Goal: Task Accomplishment & Management: Use online tool/utility

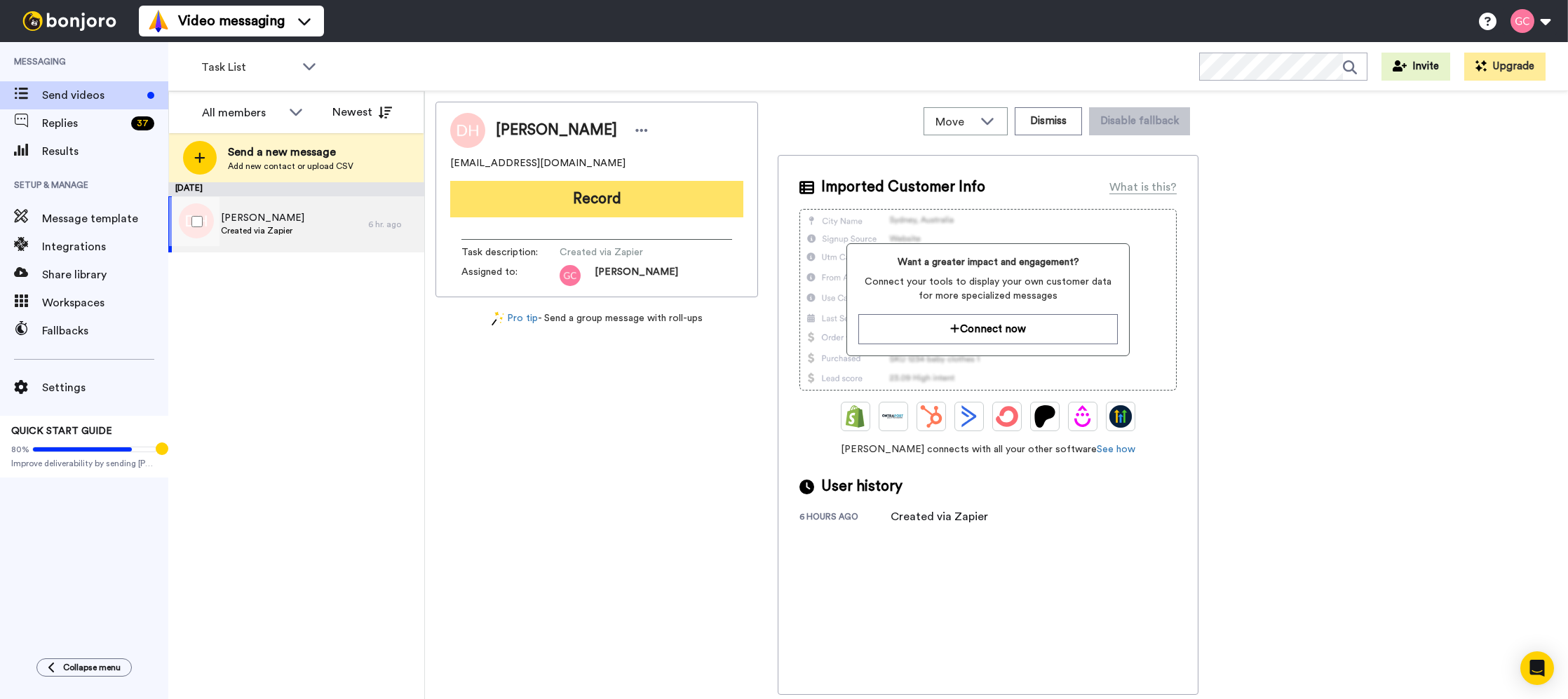
drag, startPoint x: 293, startPoint y: 237, endPoint x: 568, endPoint y: 210, distance: 276.3
click at [293, 237] on div "[PERSON_NAME] Created via Zapier" at bounding box center [268, 224] width 200 height 56
click at [610, 204] on button "Record" at bounding box center [596, 199] width 293 height 36
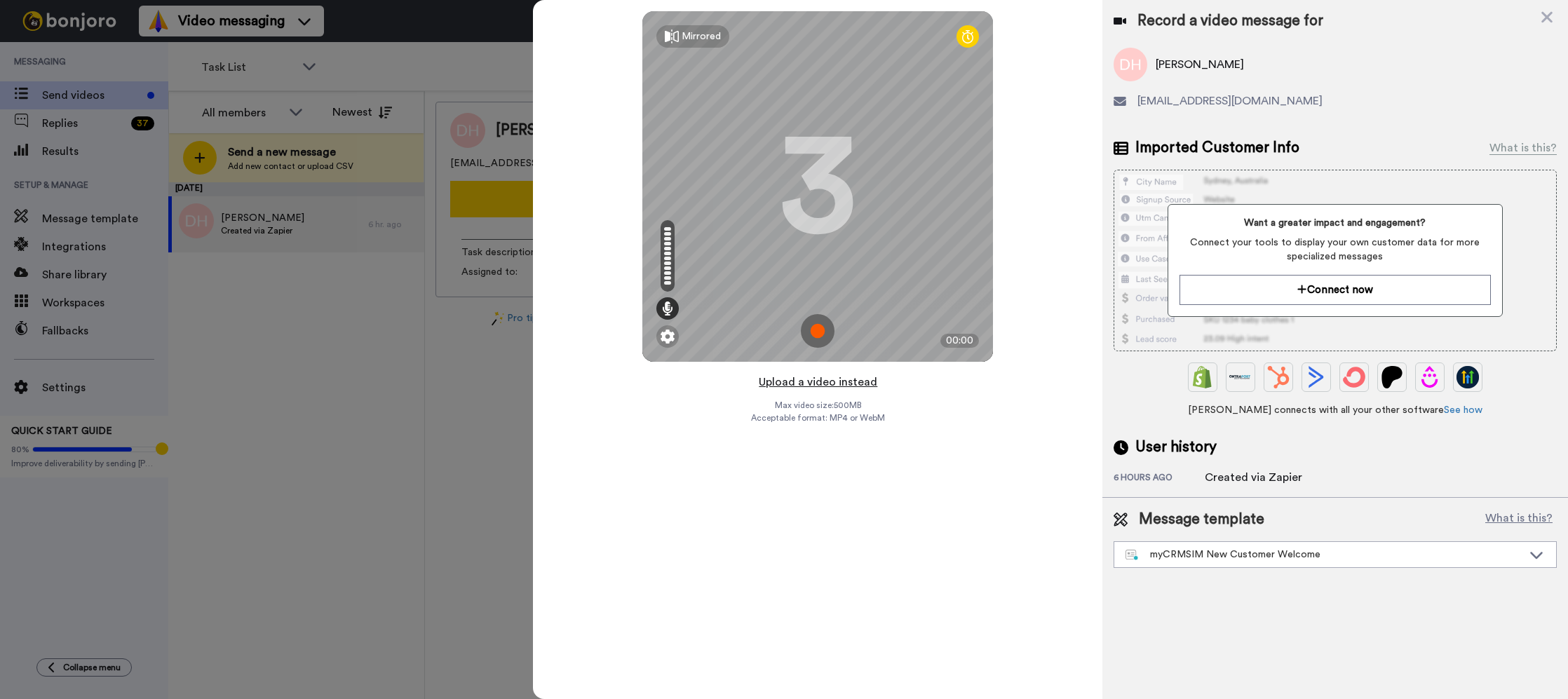
click at [818, 382] on button "Upload a video instead" at bounding box center [818, 382] width 127 height 18
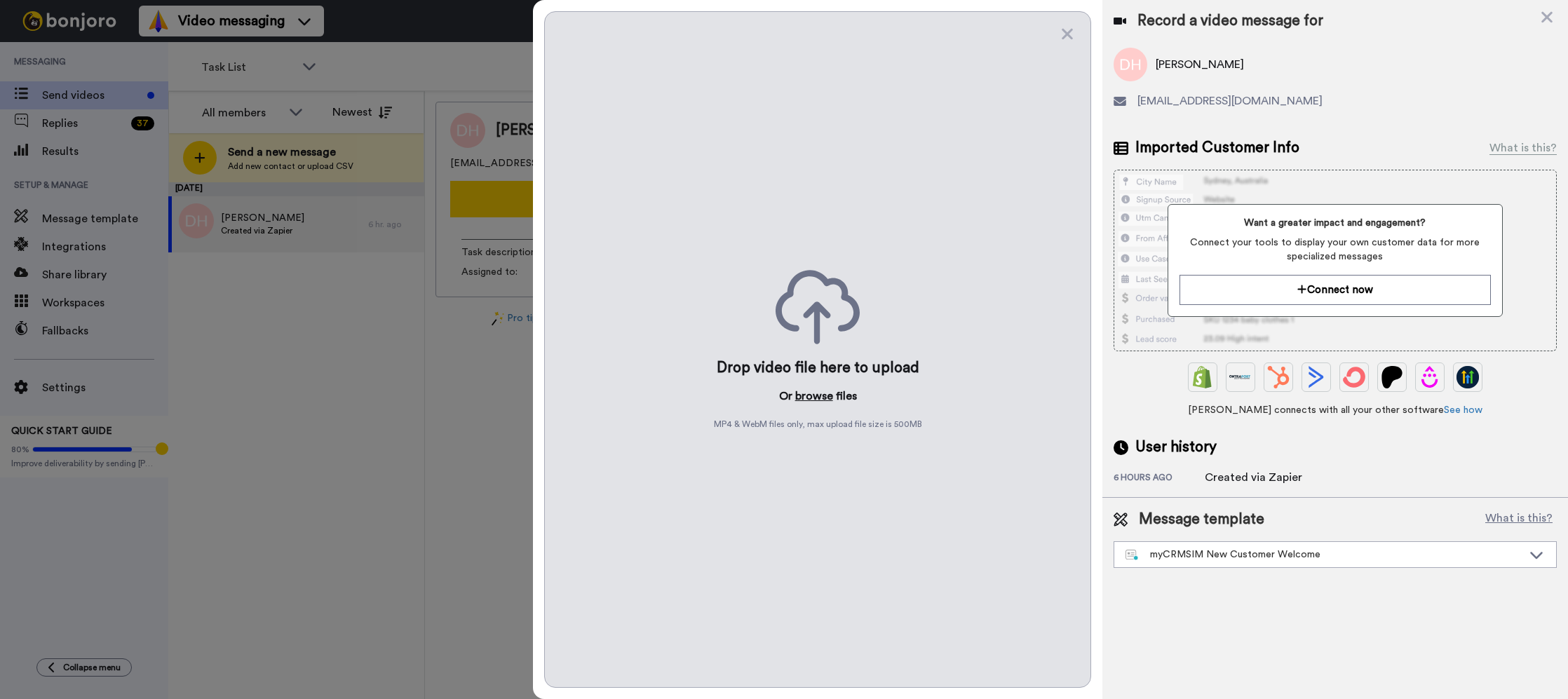
click at [821, 401] on button "browse" at bounding box center [814, 395] width 38 height 17
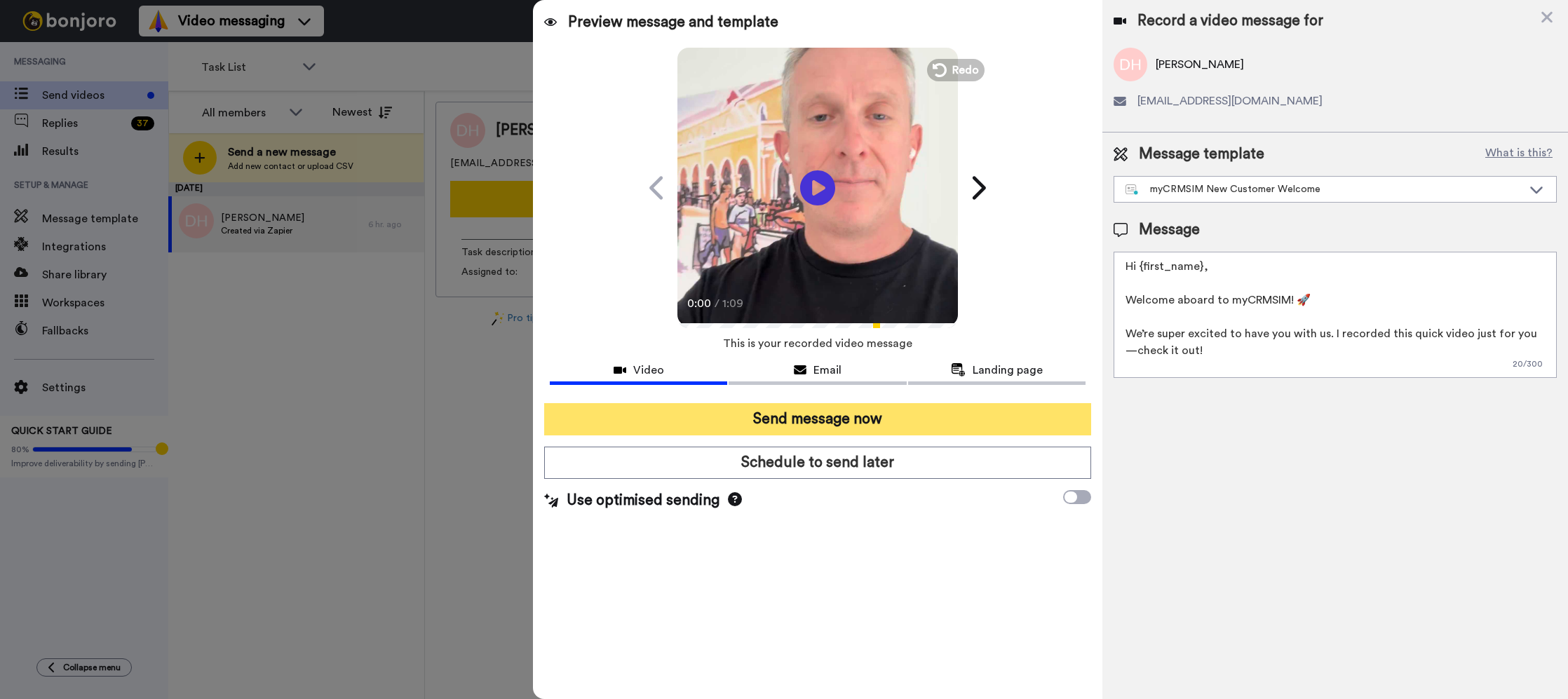
click at [939, 414] on button "Send message now" at bounding box center [817, 419] width 547 height 32
